Goal: Task Accomplishment & Management: Manage account settings

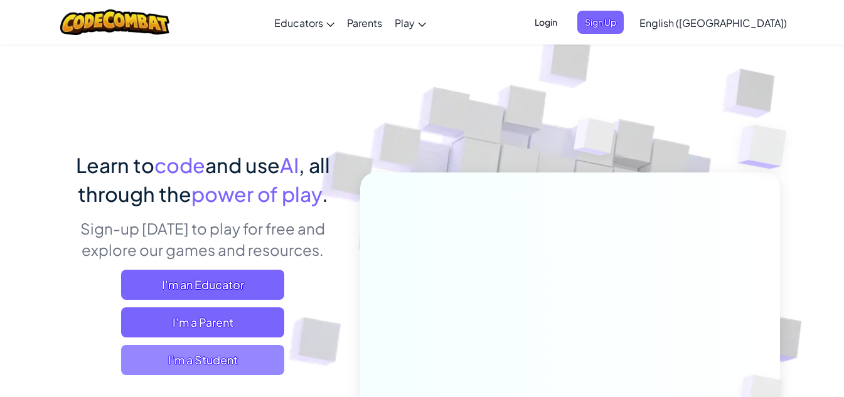
click at [252, 363] on span "I'm a Student" at bounding box center [202, 360] width 163 height 30
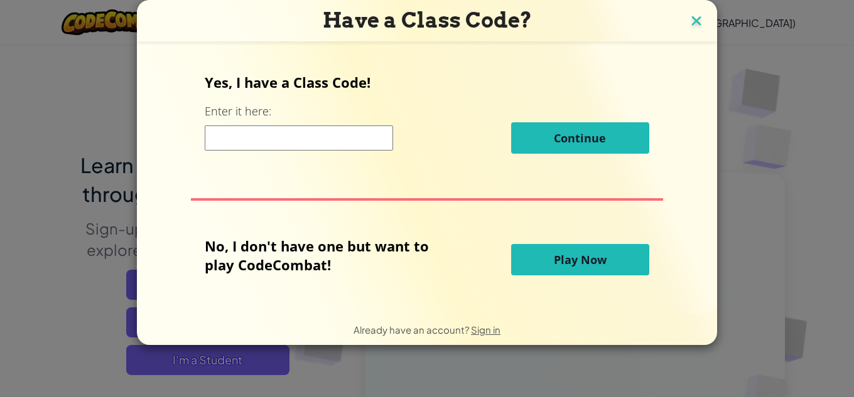
click at [700, 25] on img at bounding box center [696, 22] width 16 height 19
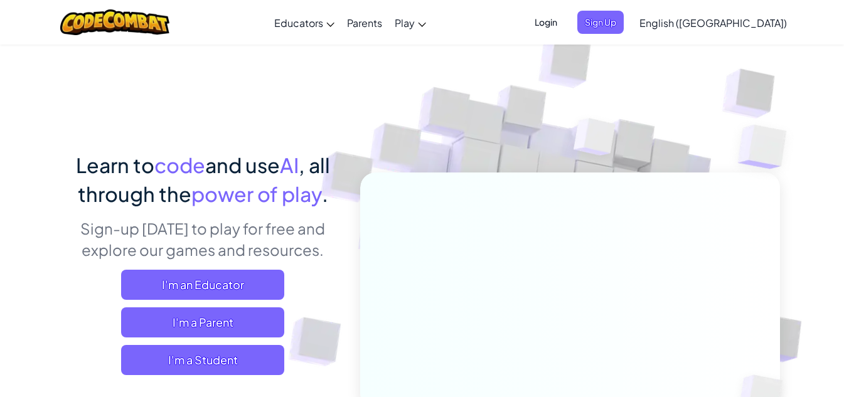
click at [565, 14] on span "Login" at bounding box center [546, 22] width 38 height 23
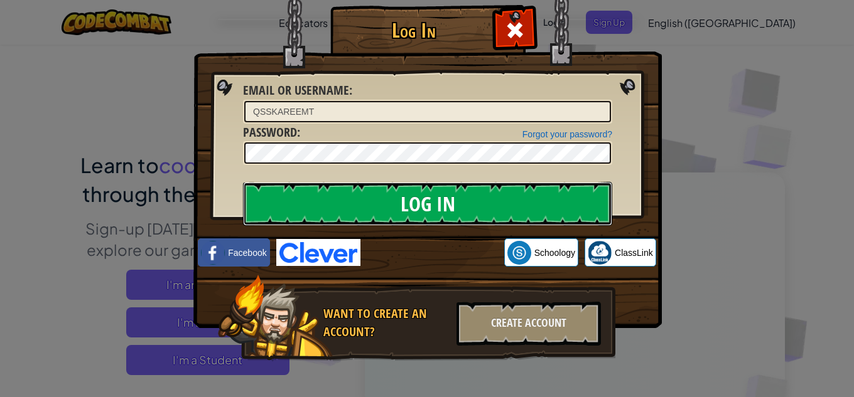
click at [502, 186] on input "Log In" at bounding box center [427, 204] width 369 height 44
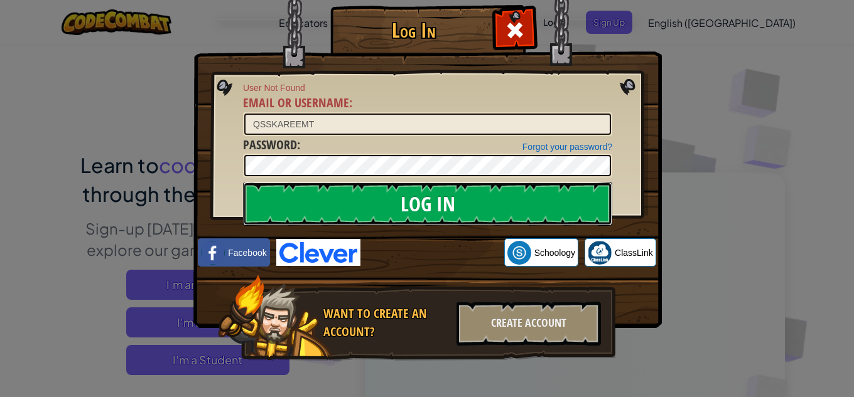
click at [489, 205] on input "Log In" at bounding box center [427, 204] width 369 height 44
click at [488, 205] on input "Log In" at bounding box center [427, 204] width 369 height 44
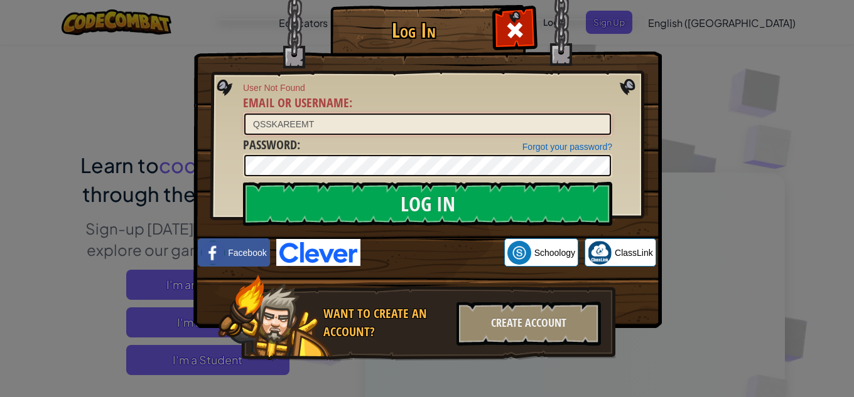
click at [287, 124] on input "QSSKAREEMT" at bounding box center [427, 124] width 367 height 21
click at [297, 125] on input "QSSKEEMT" at bounding box center [427, 124] width 367 height 21
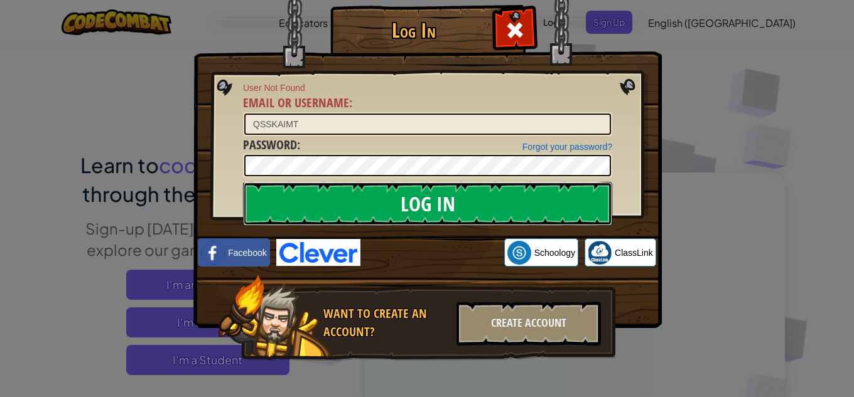
click at [340, 193] on input "Log In" at bounding box center [427, 204] width 369 height 44
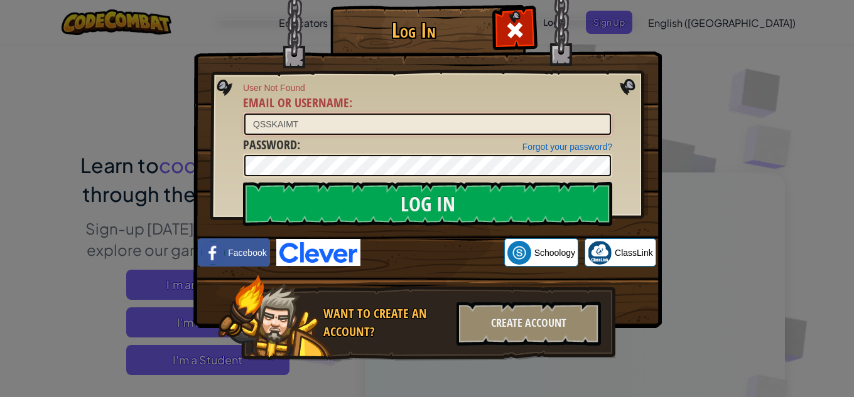
click at [281, 126] on input "QSSKAIMT" at bounding box center [427, 124] width 367 height 21
click at [277, 124] on input "QSSKAIMT" at bounding box center [427, 124] width 367 height 21
type input "QSSKARIMT"
click at [298, 149] on div "Forgot your password? Password :" at bounding box center [427, 157] width 369 height 42
click at [297, 153] on div "Forgot your password? Password :" at bounding box center [427, 157] width 369 height 42
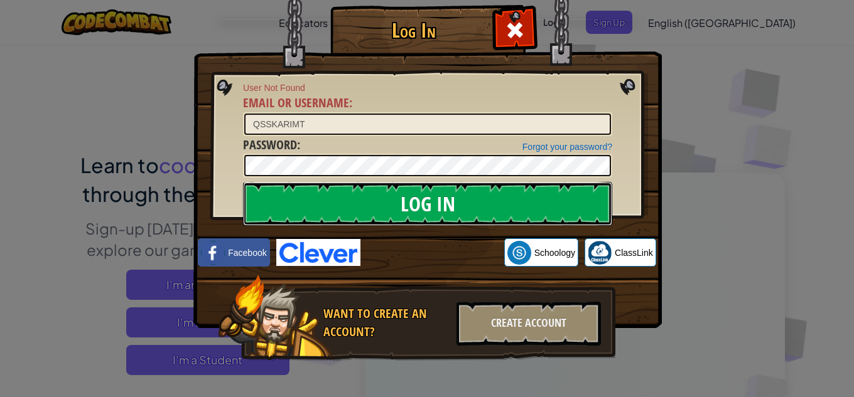
click at [243, 204] on input "Log In" at bounding box center [427, 204] width 369 height 44
